Goal: Book appointment/travel/reservation

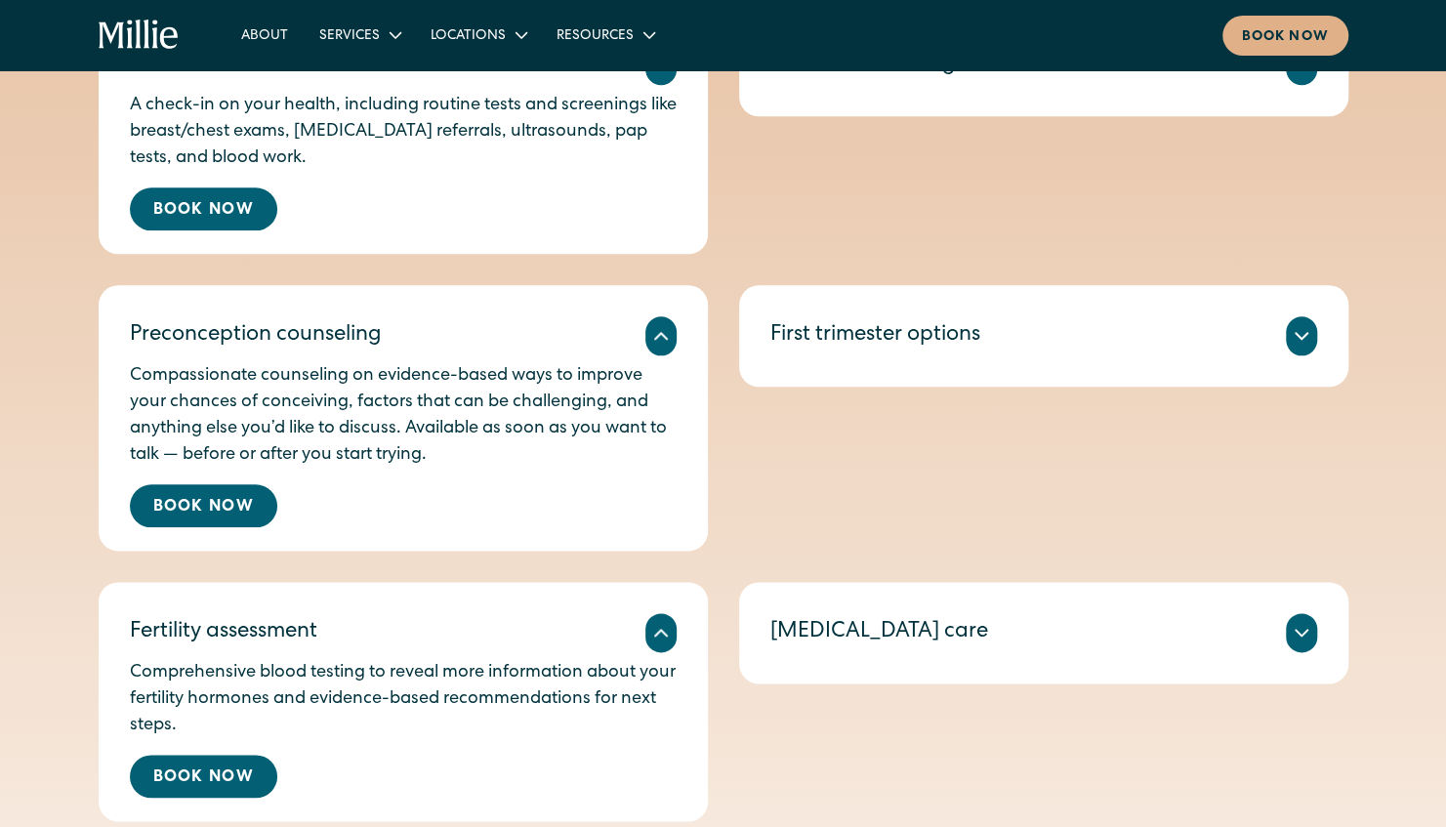
scroll to position [1235, 0]
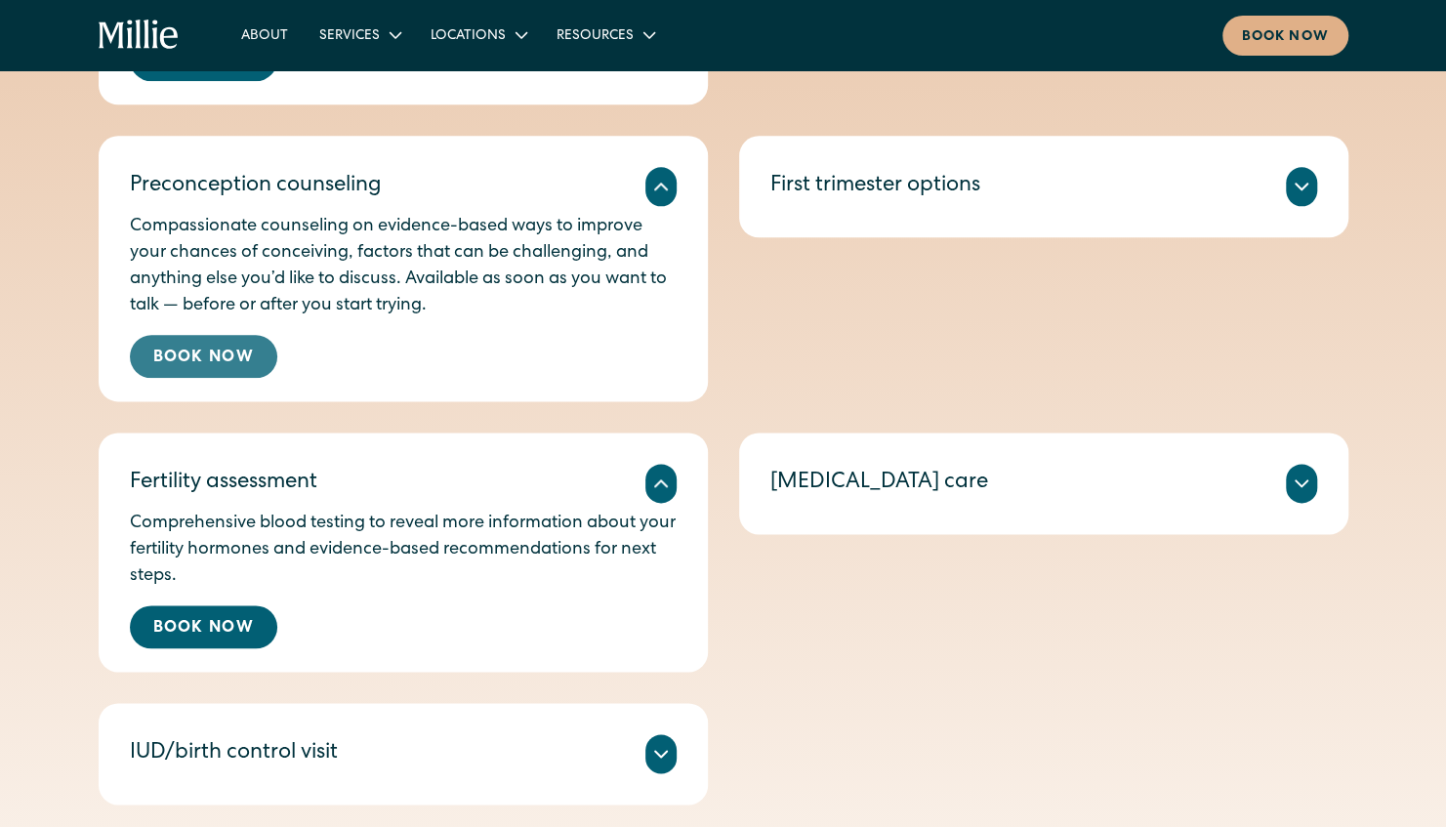
click at [164, 347] on link "Book Now" at bounding box center [203, 356] width 147 height 43
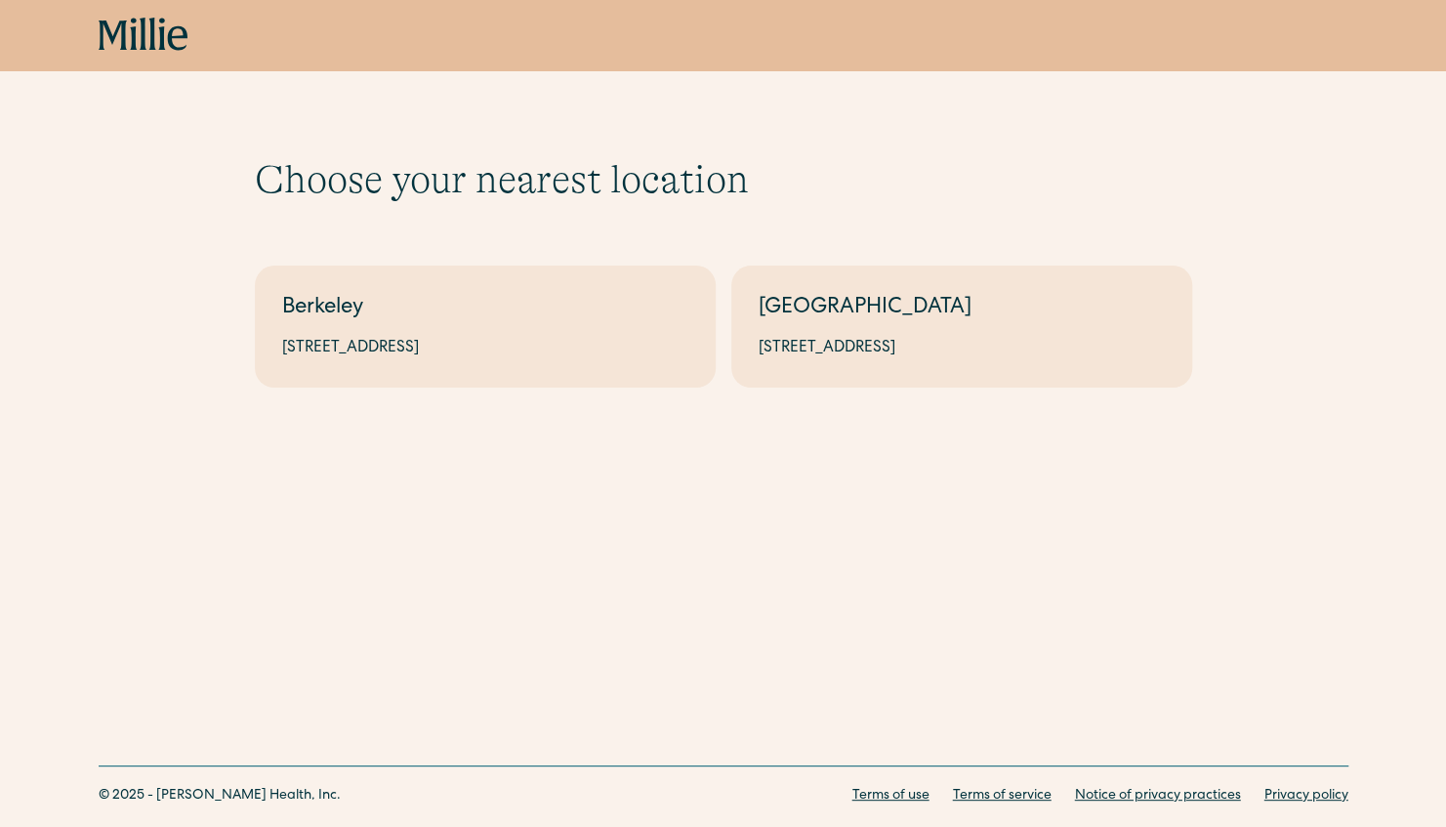
click at [504, 410] on div "Choose your nearest location Shows if there's no parameters Berkeley 2999 Regen…" at bounding box center [723, 240] width 1446 height 481
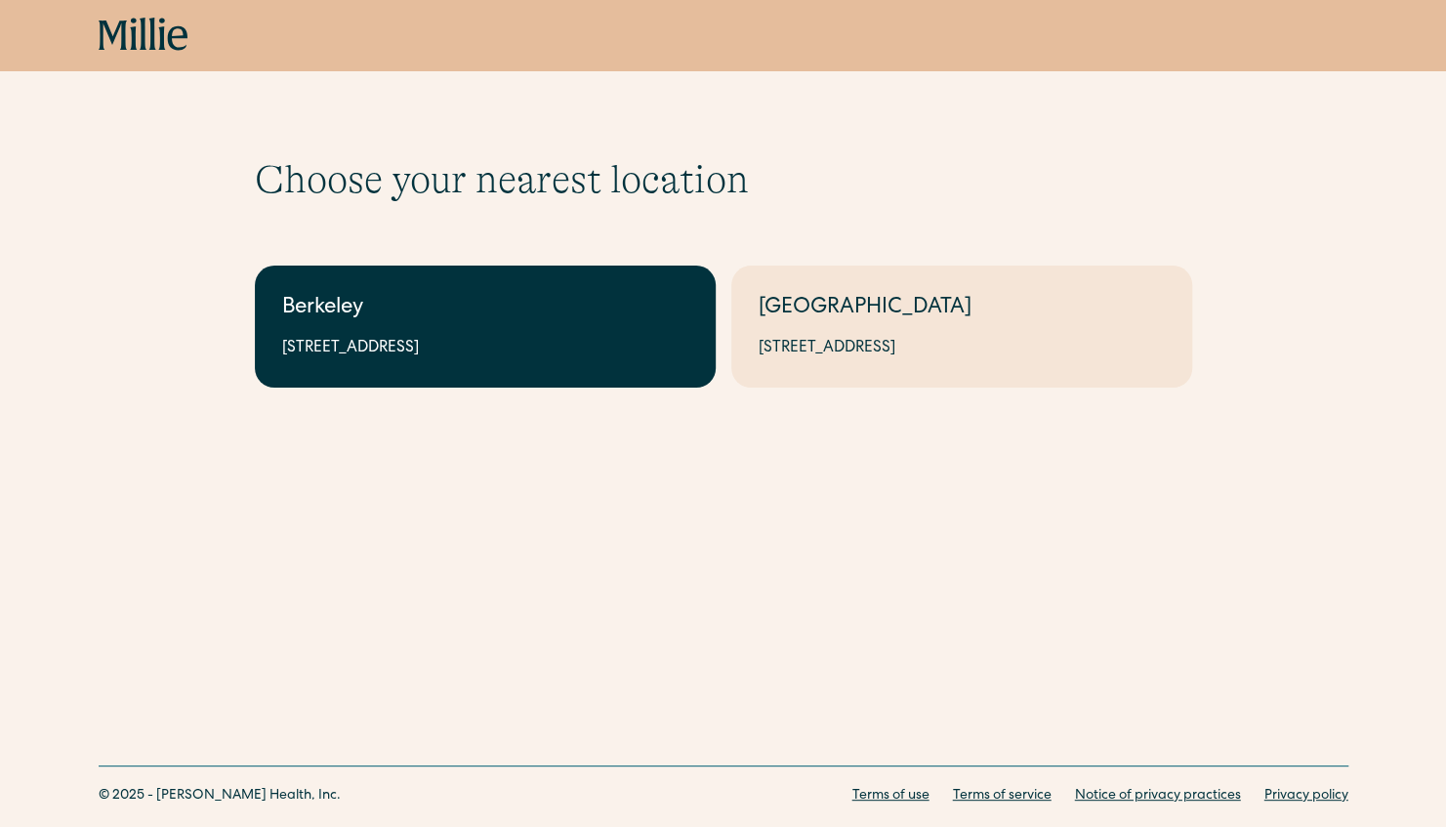
click at [496, 271] on link "Berkeley 2999 Regent St, Suite 524, Berkeley, CA 94705" at bounding box center [485, 327] width 461 height 122
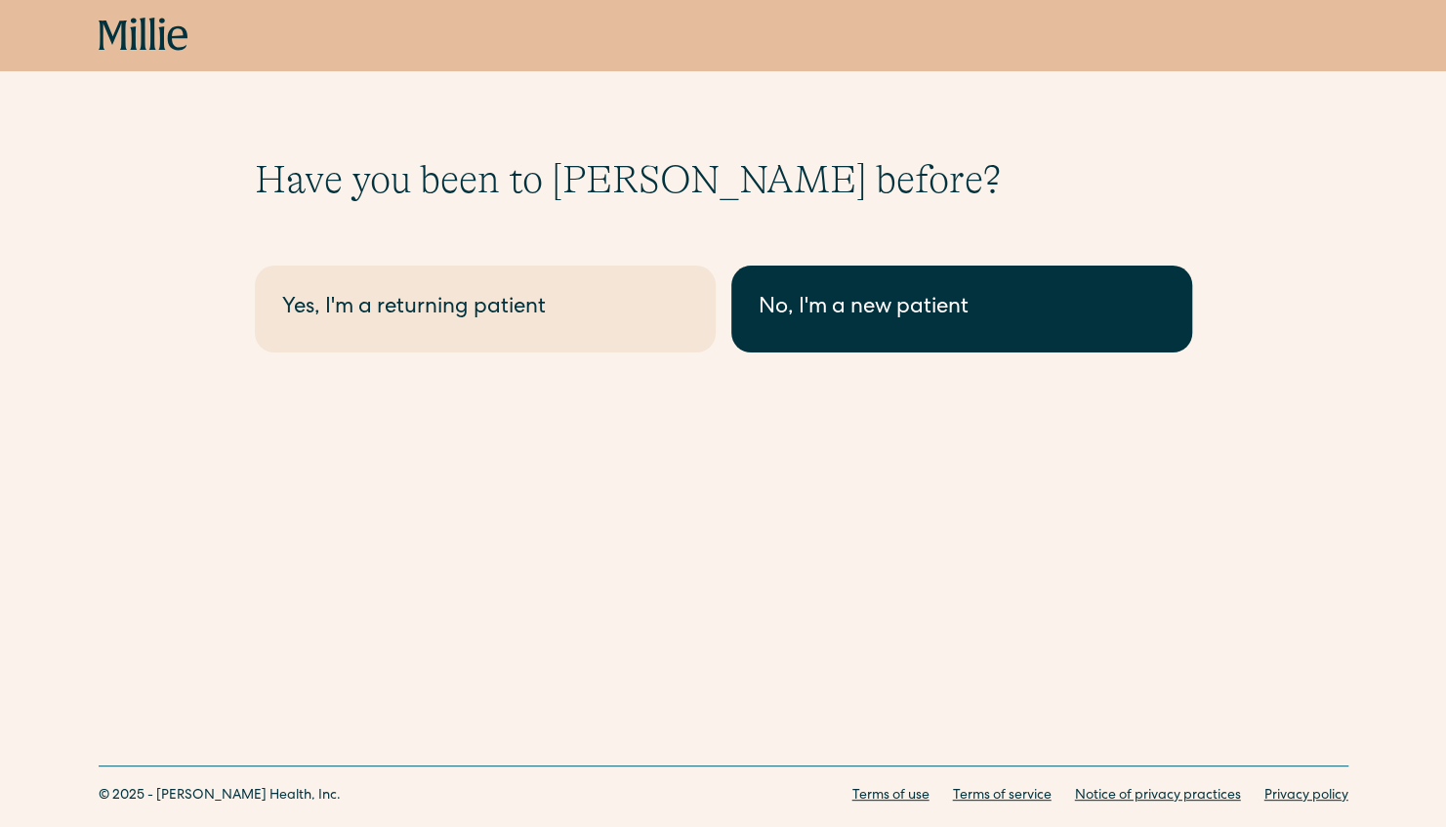
click at [973, 306] on div "No, I'm a new patient" at bounding box center [962, 309] width 406 height 32
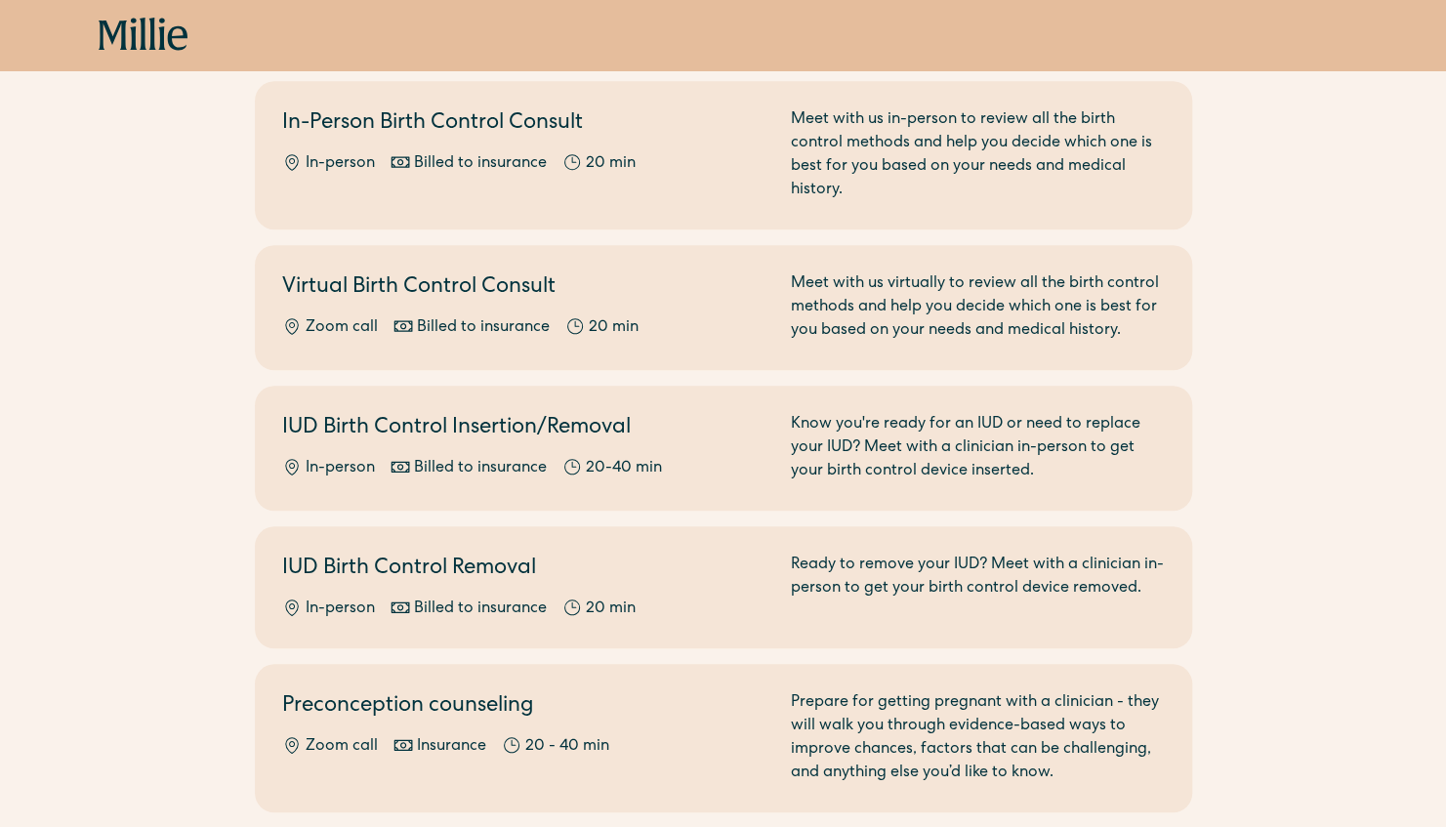
scroll to position [781, 0]
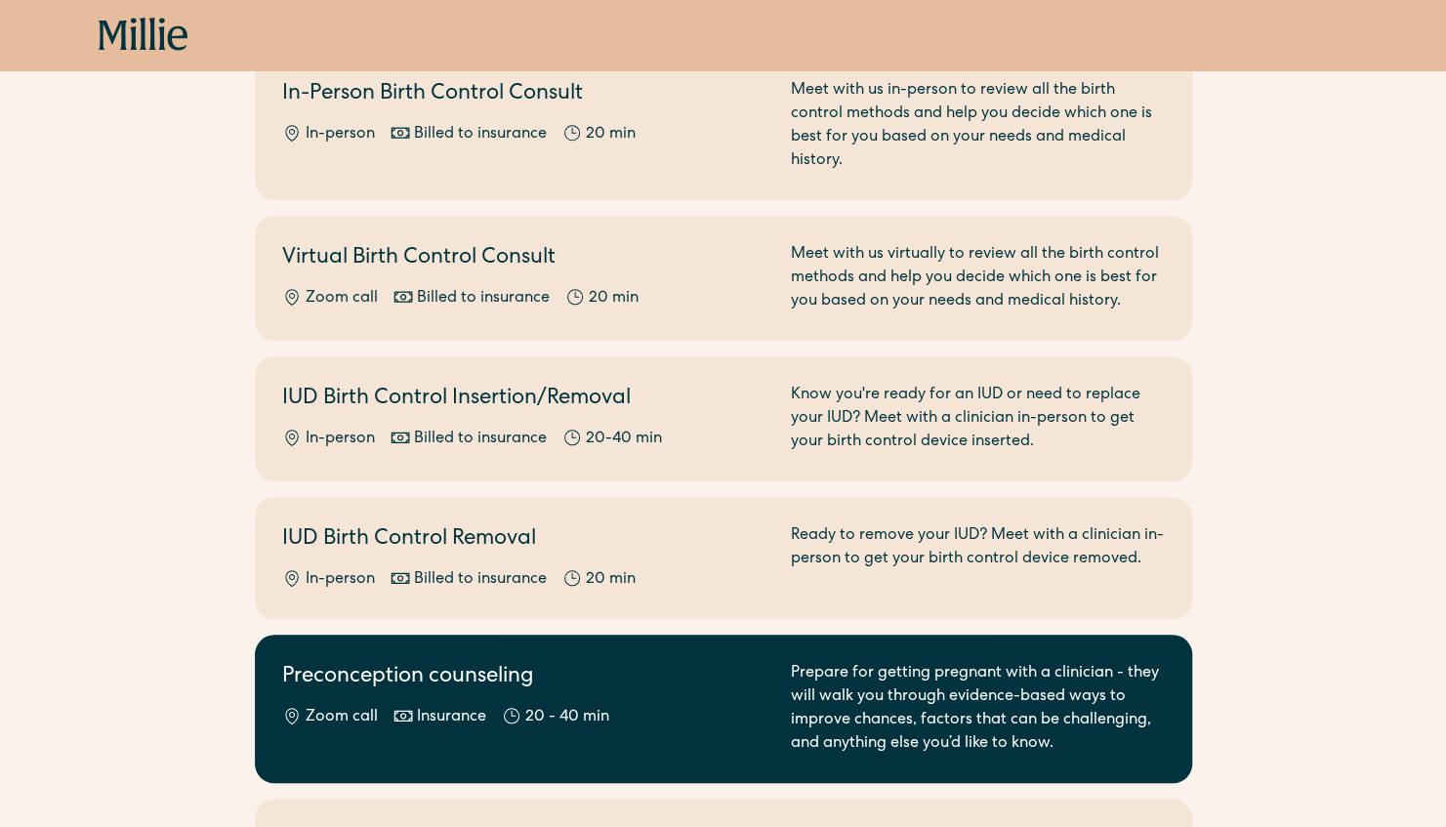
click at [667, 716] on div "Preconception counseling Zoom call Insurance 20 - 40 min" at bounding box center [524, 709] width 485 height 94
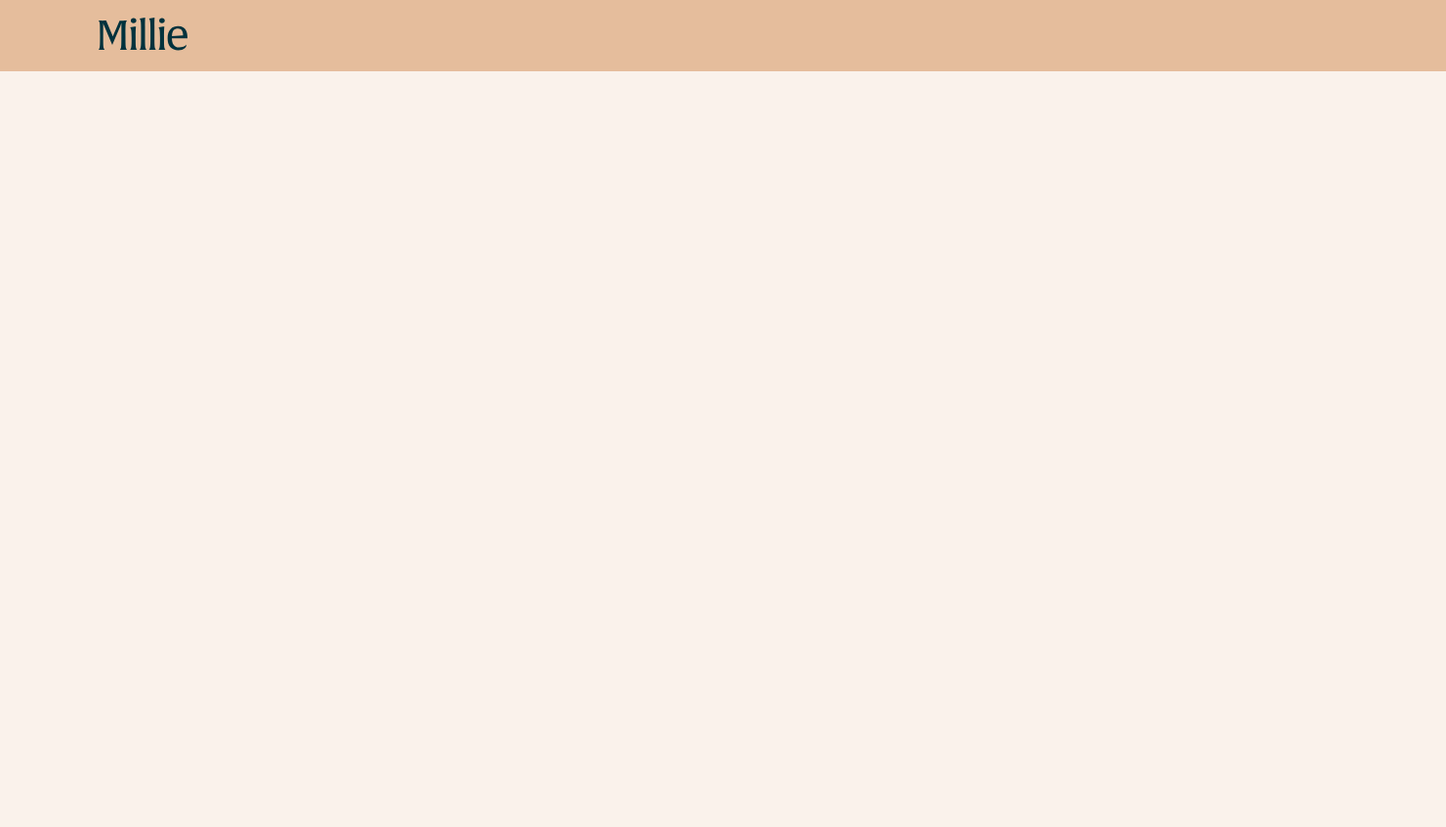
scroll to position [3125, 0]
